Goal: Navigation & Orientation: Find specific page/section

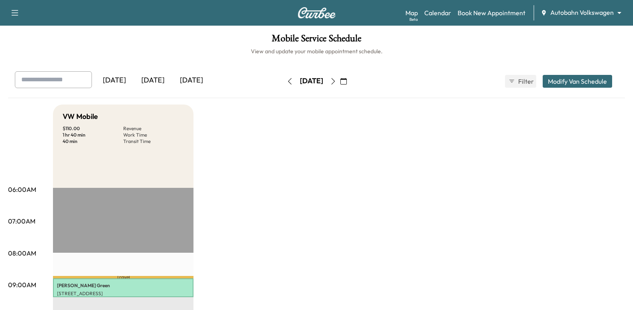
click at [336, 84] on icon "button" at bounding box center [333, 81] width 6 height 6
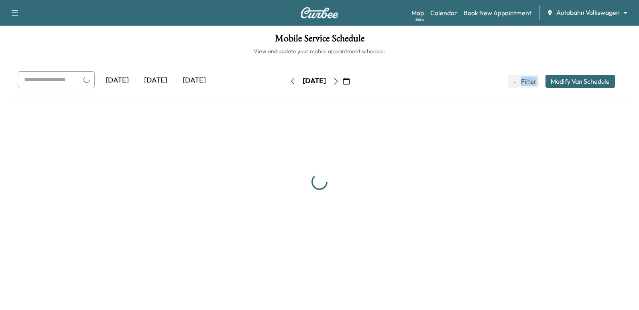
click at [343, 84] on div "Wednesday, August 6" at bounding box center [314, 81] width 57 height 13
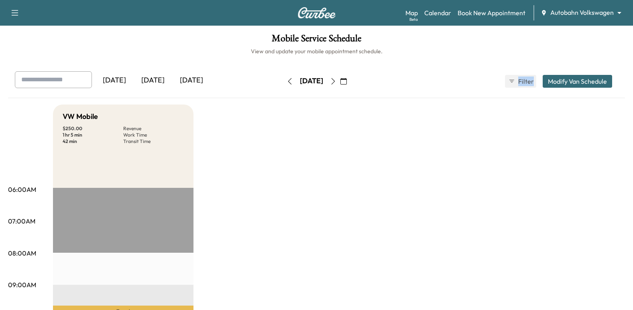
click at [340, 84] on button "button" at bounding box center [333, 81] width 14 height 13
click at [336, 84] on icon "button" at bounding box center [333, 81] width 6 height 6
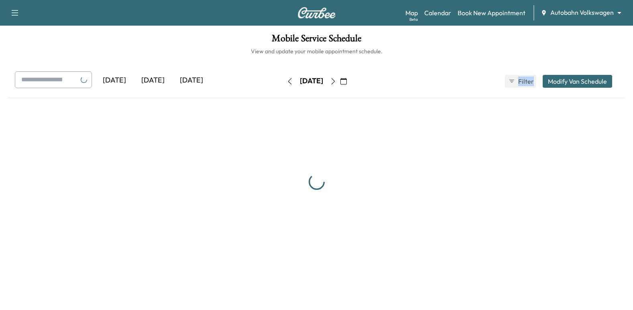
click at [350, 84] on div "Friday, August 8 August 2025 S M T W T F S 27 28 29 30 31 1 2 3 4 5 6 7 8 9 10 …" at bounding box center [316, 81] width 67 height 13
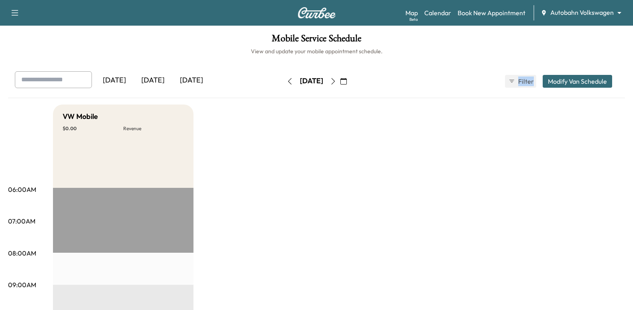
click at [336, 81] on icon "button" at bounding box center [333, 81] width 6 height 6
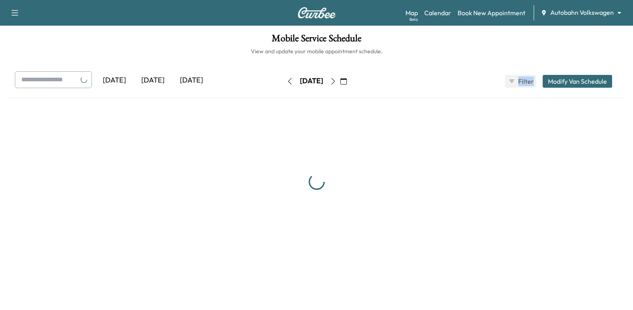
click at [340, 81] on div "Saturday, August 9" at bounding box center [311, 81] width 57 height 13
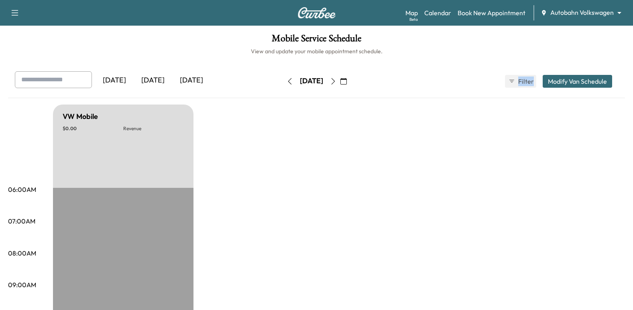
click at [336, 83] on icon "button" at bounding box center [333, 81] width 6 height 6
click at [340, 86] on button "button" at bounding box center [333, 81] width 14 height 13
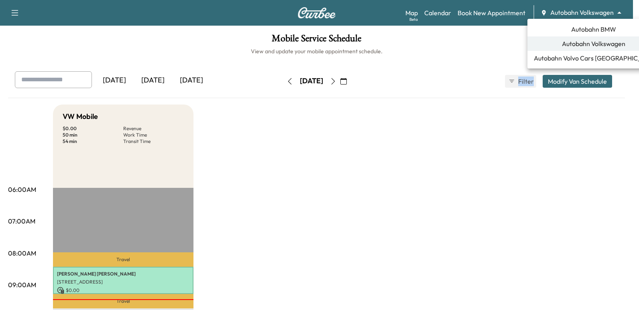
drag, startPoint x: 608, startPoint y: 13, endPoint x: 604, endPoint y: 13, distance: 4.4
click at [605, 13] on body "Support Log Out Map Beta Calendar Book New Appointment Autobahn Volkswagen ****…" at bounding box center [319, 155] width 639 height 310
click at [604, 32] on li "Autobahn BMW" at bounding box center [593, 29] width 132 height 14
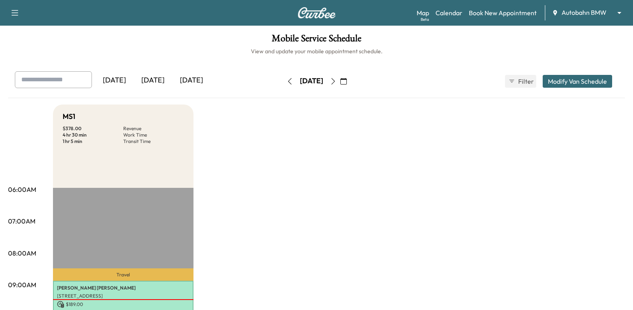
click at [336, 83] on icon "button" at bounding box center [333, 81] width 6 height 6
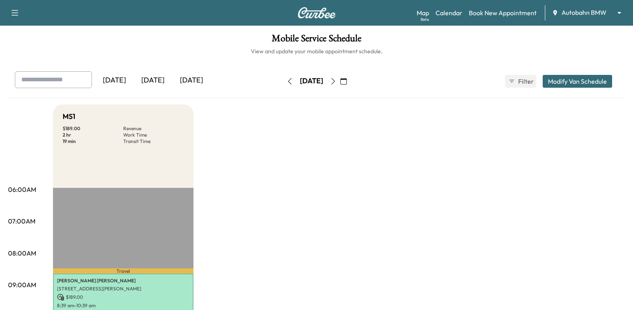
click at [340, 77] on button "button" at bounding box center [333, 81] width 14 height 13
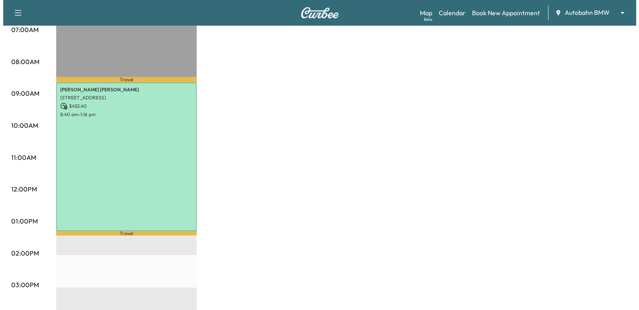
scroll to position [201, 0]
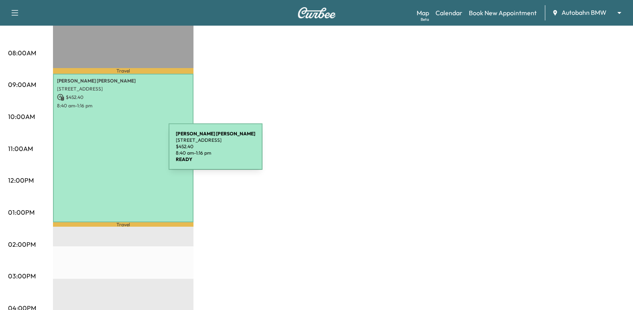
click at [109, 151] on div "Robert Fenton 223 LA JOLLA CV, WESTWORTH VLG, TX 76114, USA $ 452.40 8:40 am - …" at bounding box center [123, 148] width 140 height 149
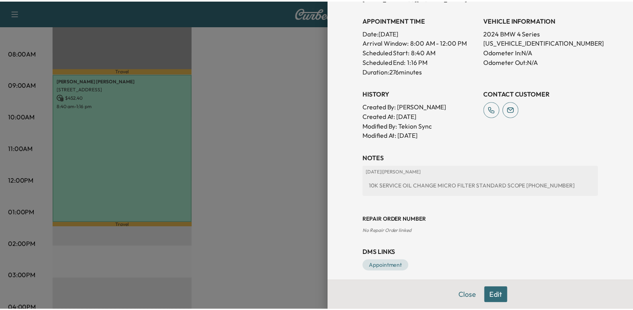
scroll to position [240, 0]
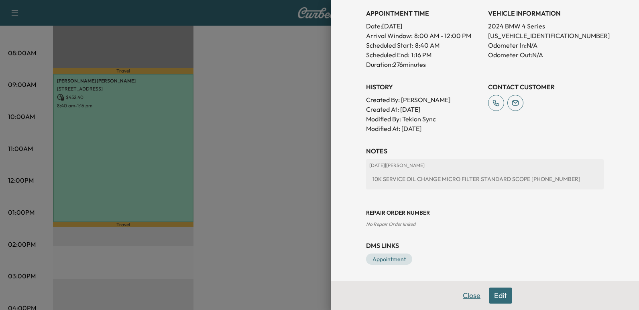
click at [466, 295] on button "Close" at bounding box center [471, 296] width 28 height 16
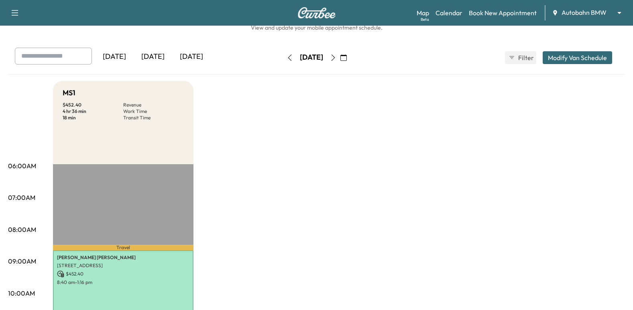
scroll to position [0, 0]
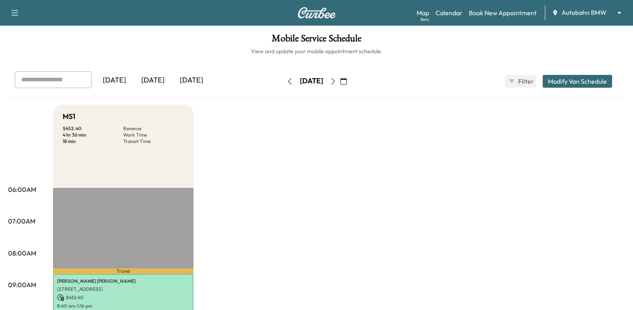
click at [336, 81] on icon "button" at bounding box center [333, 81] width 6 height 6
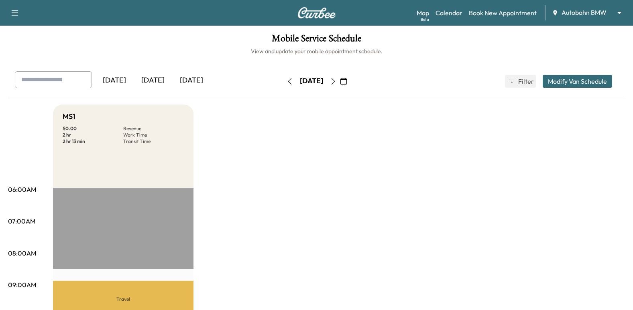
click at [286, 81] on icon "button" at bounding box center [289, 81] width 6 height 6
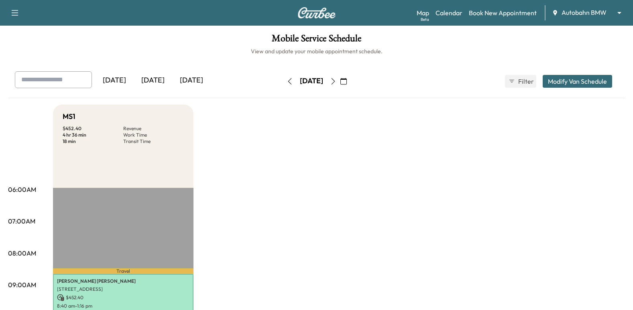
click at [335, 81] on icon "button" at bounding box center [333, 81] width 4 height 6
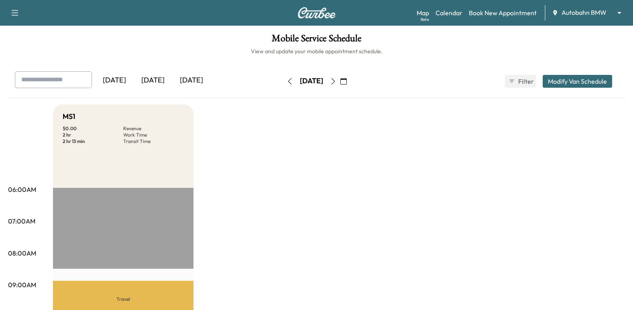
click at [286, 79] on icon "button" at bounding box center [289, 81] width 6 height 6
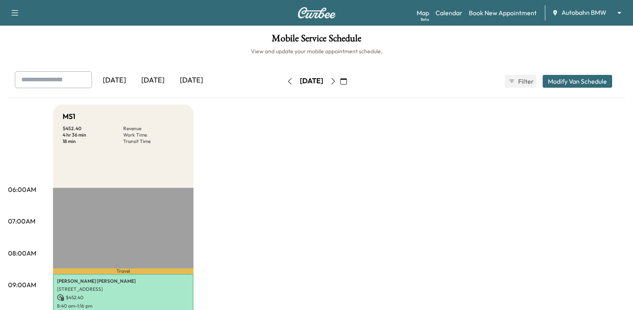
click at [340, 85] on button "button" at bounding box center [333, 81] width 14 height 13
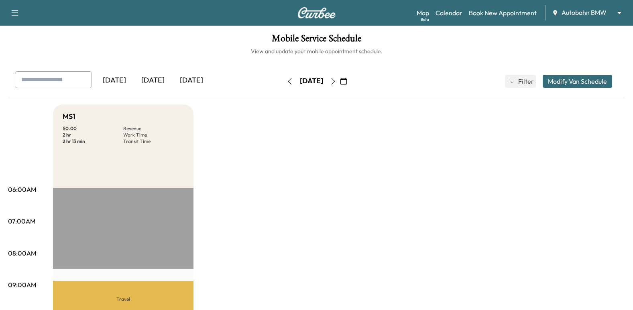
click at [340, 85] on button "button" at bounding box center [333, 81] width 14 height 13
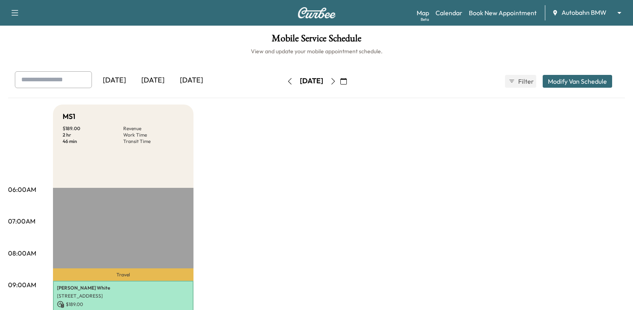
click at [286, 82] on icon "button" at bounding box center [289, 81] width 6 height 6
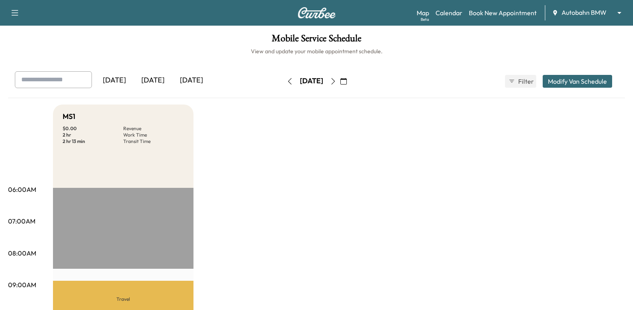
click at [283, 82] on button "button" at bounding box center [290, 81] width 14 height 13
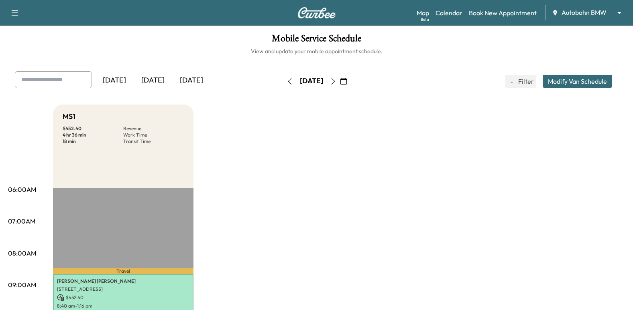
click at [286, 81] on icon "button" at bounding box center [289, 81] width 6 height 6
click at [286, 84] on icon "button" at bounding box center [289, 81] width 6 height 6
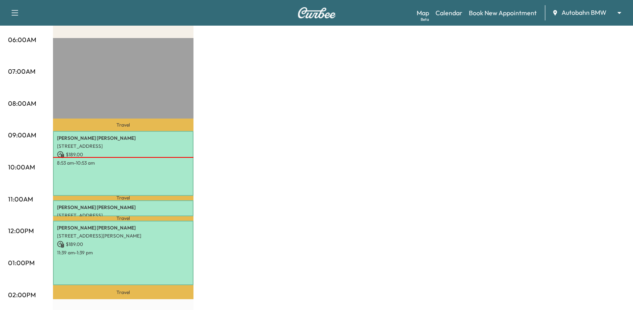
scroll to position [80, 0]
